Goal: Information Seeking & Learning: Learn about a topic

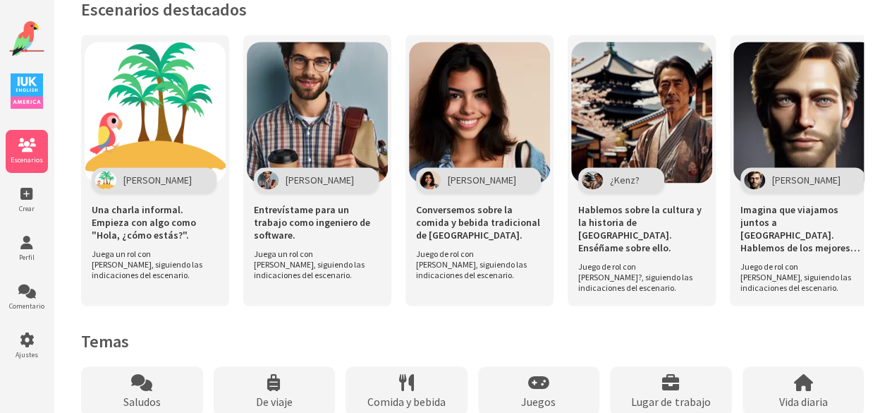
scroll to position [1066, 0]
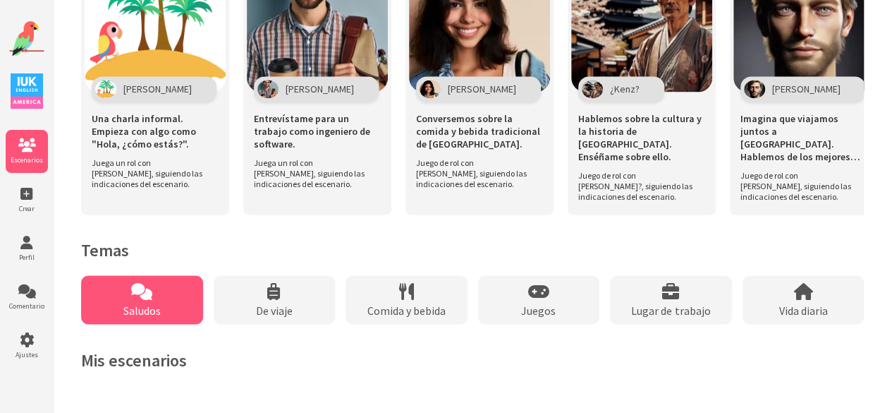
click at [148, 295] on icon at bounding box center [141, 290] width 21 height 17
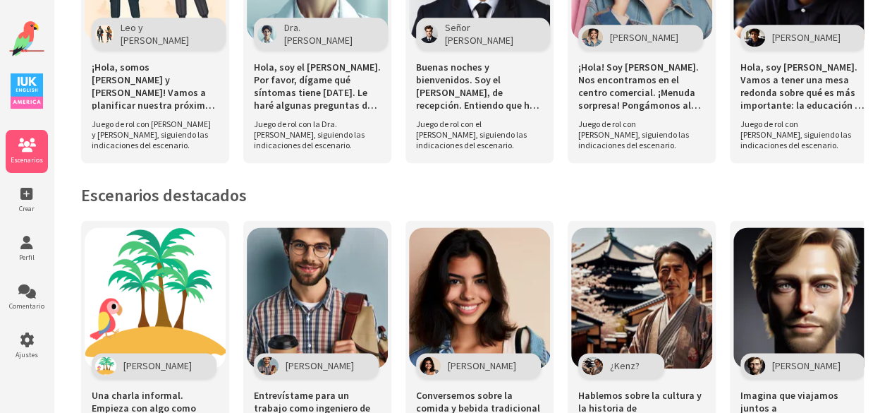
scroll to position [754, 0]
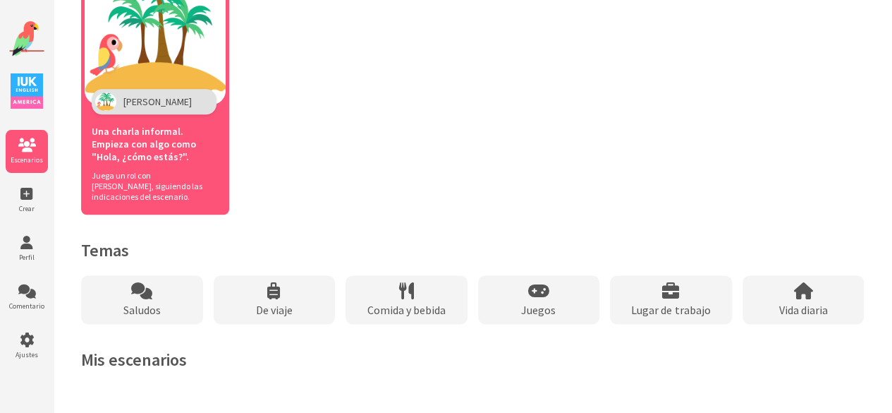
click at [196, 145] on font "Una charla informal. Empieza con algo como "Hola, ¿cómo estás?"." at bounding box center [144, 144] width 104 height 38
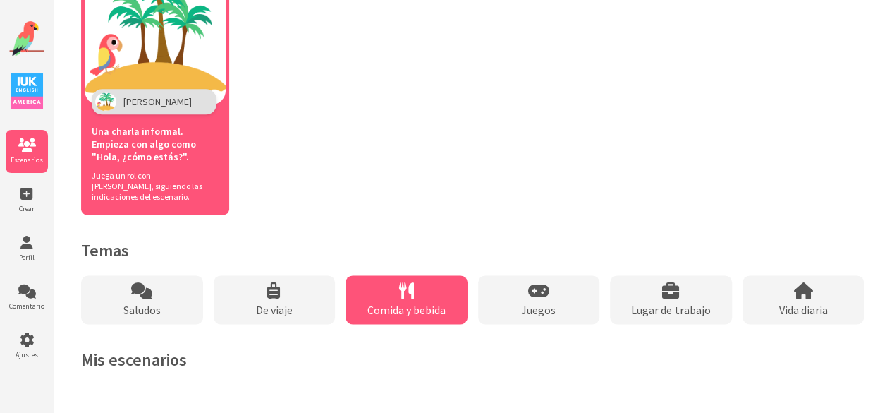
click at [454, 312] on div "Comida y bebida" at bounding box center [407, 299] width 122 height 49
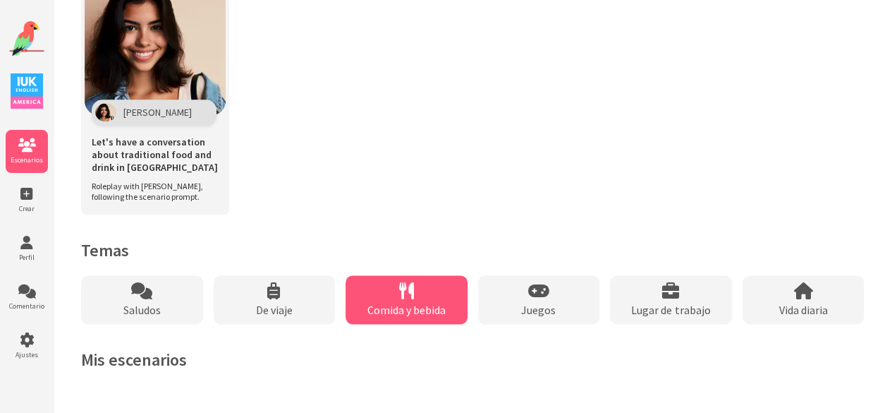
scroll to position [765, 0]
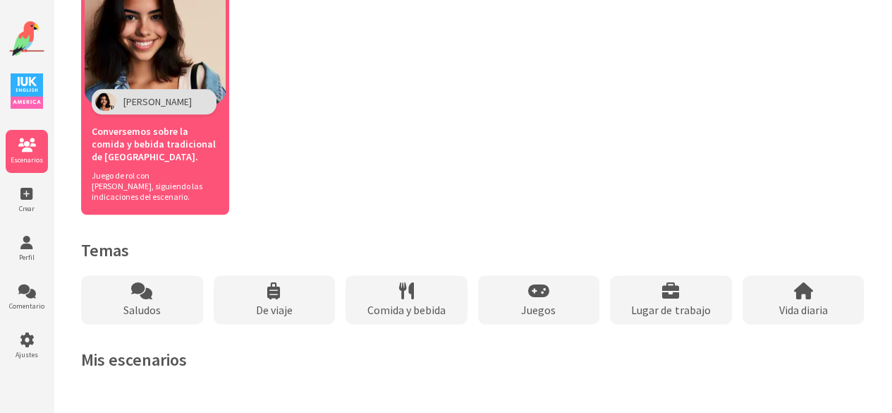
click at [166, 126] on font "Conversemos sobre la comida y bebida tradicional de [GEOGRAPHIC_DATA]." at bounding box center [154, 144] width 124 height 38
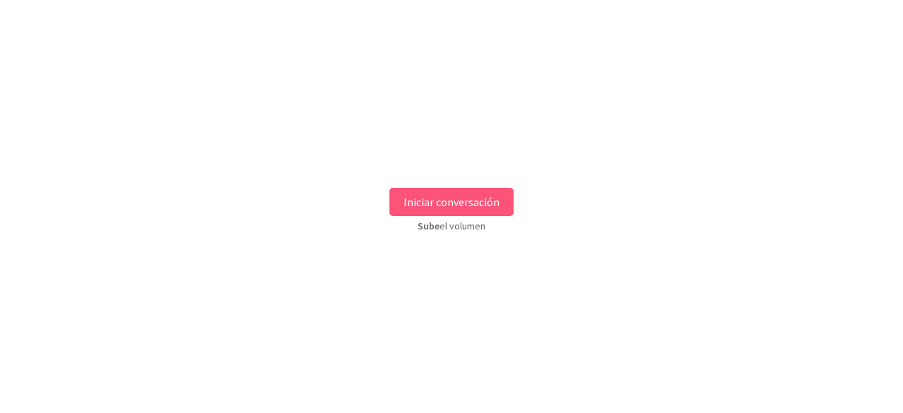
click at [426, 193] on button "Iniciar conversación" at bounding box center [451, 202] width 124 height 28
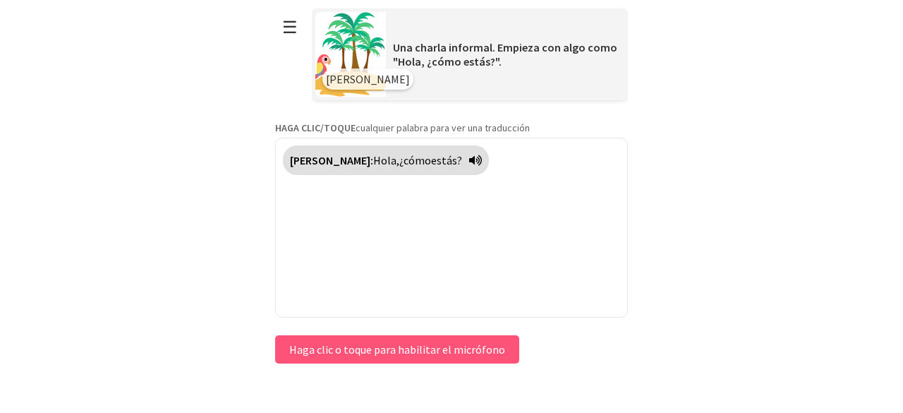
click at [563, 295] on div "Polly: Hola, ¿cómo estás ?" at bounding box center [451, 228] width 353 height 180
click at [382, 351] on font "Haga clic o toque para habilitar el micrófono" at bounding box center [397, 349] width 216 height 14
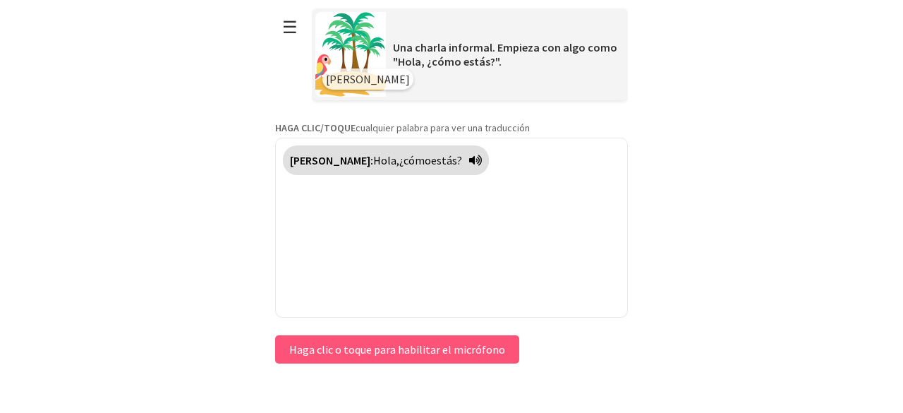
click at [382, 351] on font "Haga clic o toque para habilitar el micrófono" at bounding box center [397, 349] width 216 height 14
click at [365, 197] on div "Polly: Hola, ¿cómo estás ?" at bounding box center [451, 228] width 353 height 180
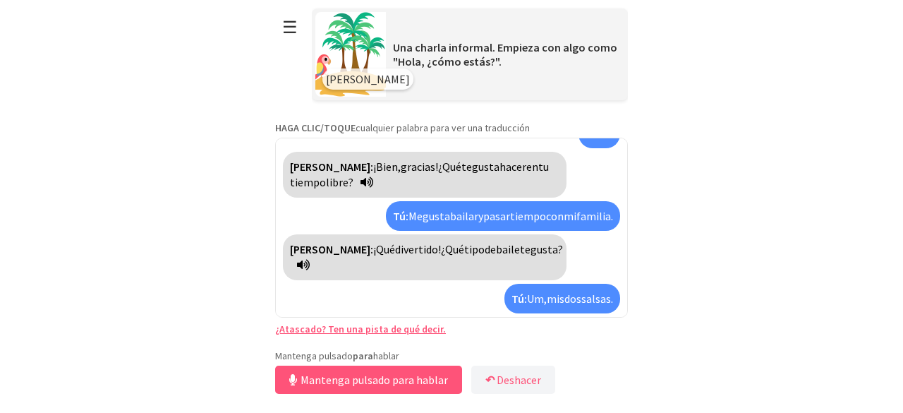
scroll to position [78, 0]
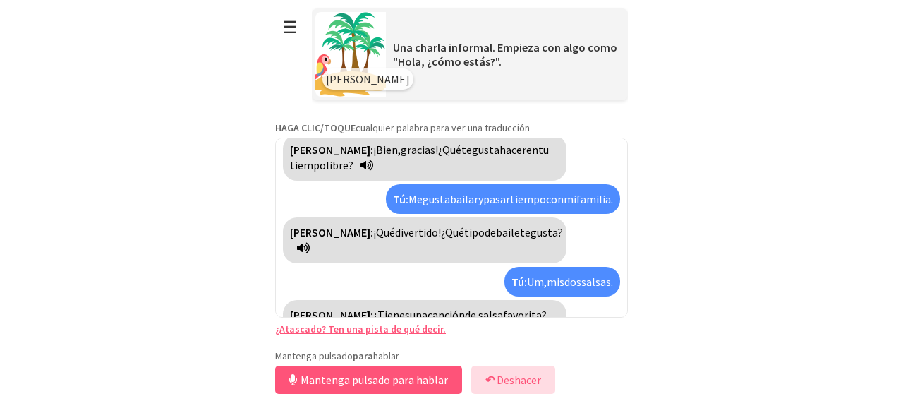
click at [488, 381] on font "↶" at bounding box center [489, 379] width 9 height 14
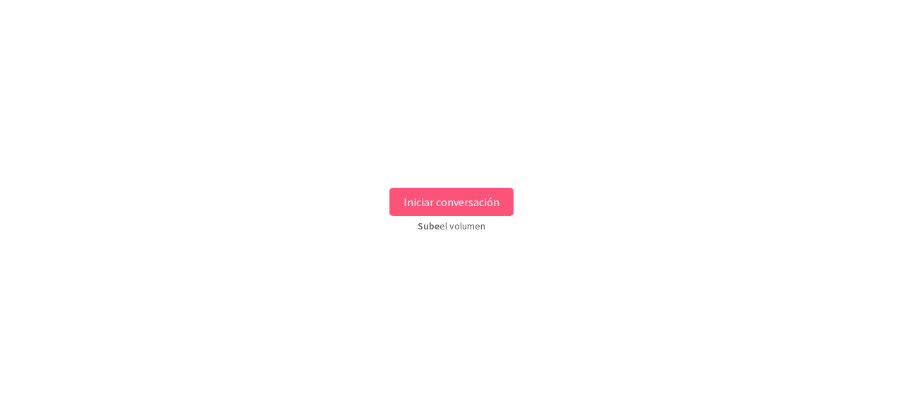
click at [444, 204] on font "Iniciar conversación" at bounding box center [451, 202] width 96 height 14
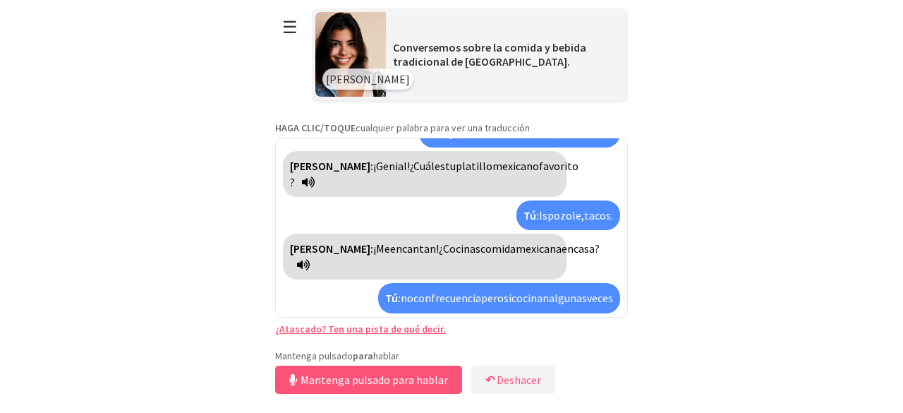
scroll to position [109, 0]
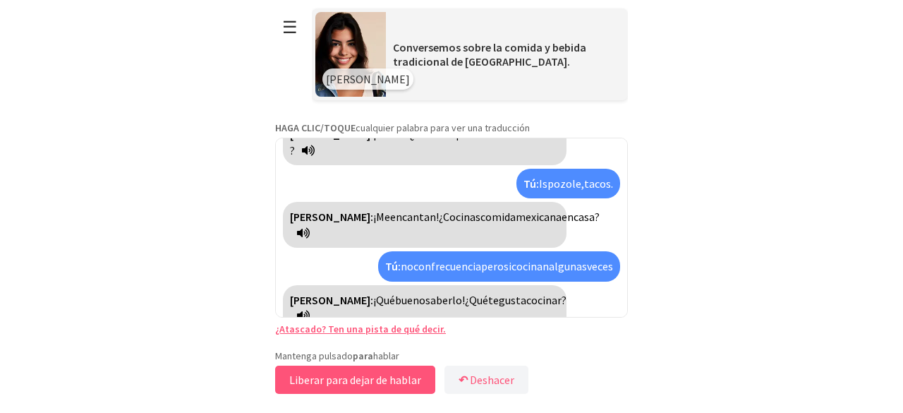
click at [386, 389] on button "Liberar para dejar de hablar" at bounding box center [355, 379] width 160 height 28
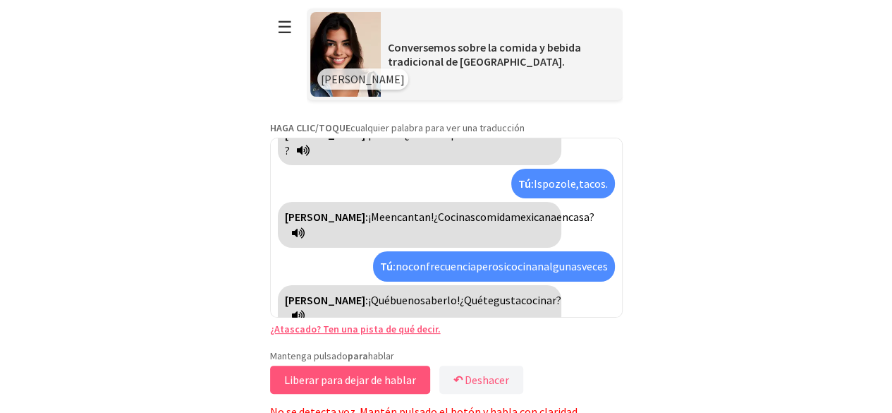
click at [396, 371] on button "Liberar para dejar de hablar" at bounding box center [350, 379] width 160 height 28
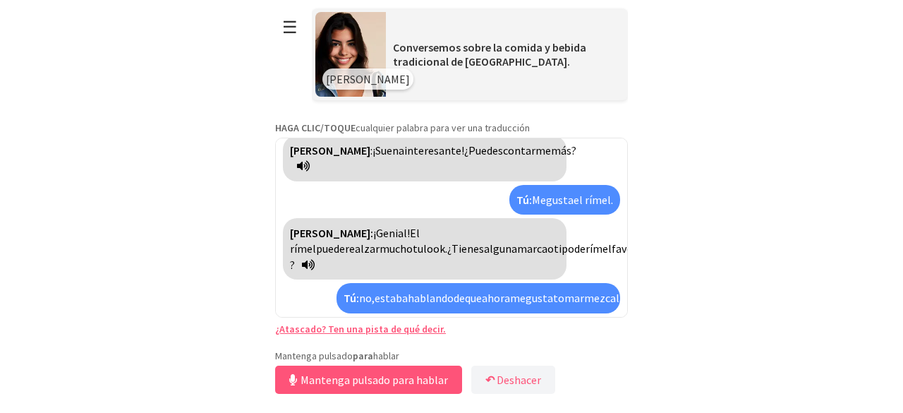
scroll to position [487, 0]
